Goal: Task Accomplishment & Management: Complete application form

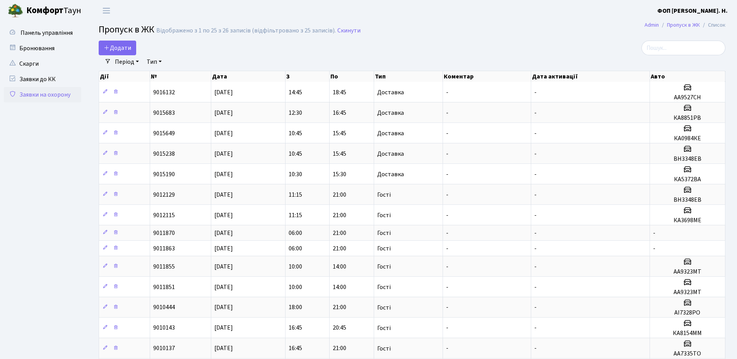
select select "25"
click at [128, 49] on span "Додати" at bounding box center [117, 48] width 27 height 9
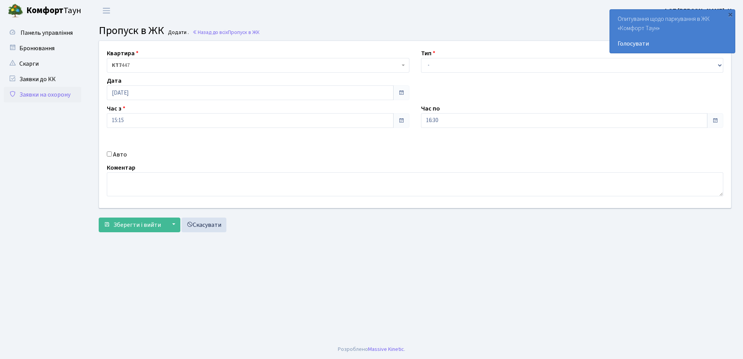
click at [110, 153] on input "Авто" at bounding box center [109, 154] width 5 height 5
checkbox input "true"
type input "КА3604МЕ"
click at [473, 65] on select "- Доставка Таксі Гості Сервіс" at bounding box center [572, 65] width 303 height 15
select select "1"
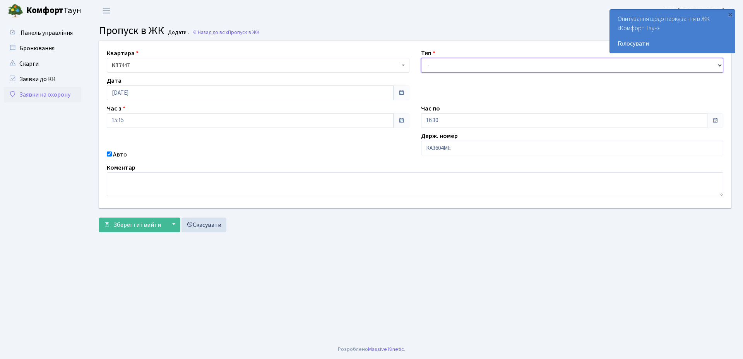
click at [421, 58] on select "- Доставка Таксі Гості Сервіс" at bounding box center [572, 65] width 303 height 15
click at [453, 125] on input "16:30" at bounding box center [564, 120] width 287 height 15
click at [440, 144] on icon at bounding box center [442, 147] width 21 height 21
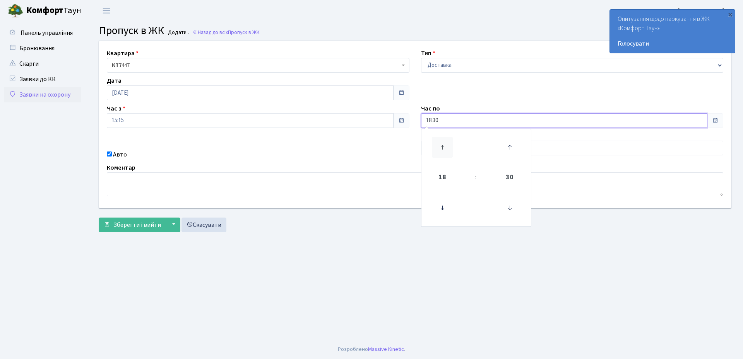
type input "19:30"
click at [380, 244] on main "Admin Пропуск в ЖК Додати Пропуск в ЖК Додати . Назад до всіх Пропуск в ЖК Квар…" at bounding box center [415, 180] width 656 height 319
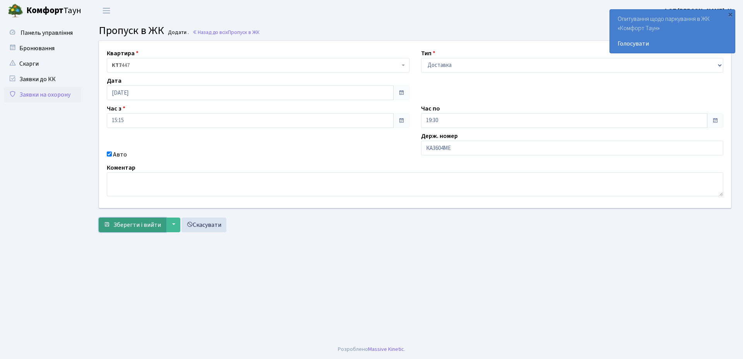
click at [149, 229] on span "Зберегти і вийти" at bounding box center [137, 225] width 48 height 9
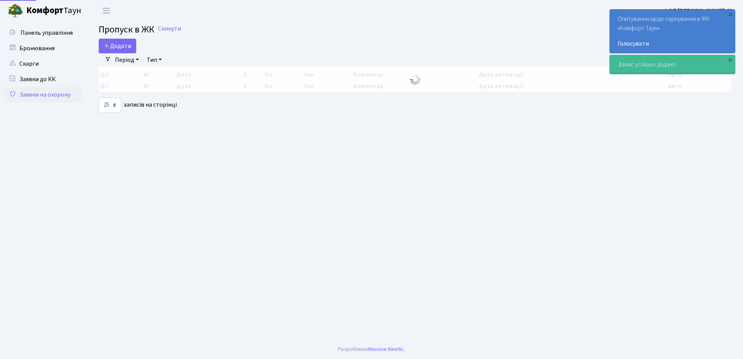
select select "25"
